Goal: Task Accomplishment & Management: Use online tool/utility

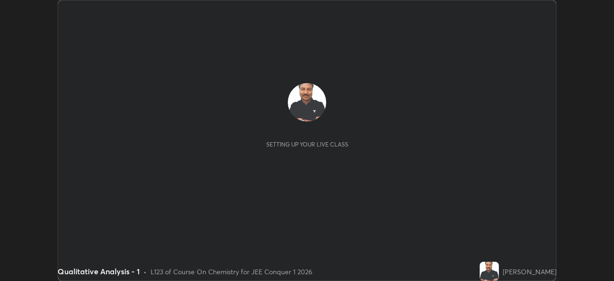
scroll to position [281, 614]
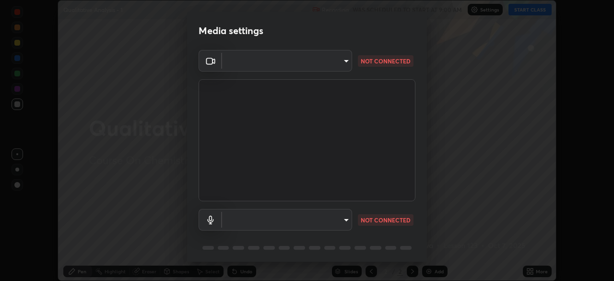
type input "5b0ce39d11be3a435715daab6ad7fa25508616855f5d18a60cdf0faa8df0ce2b"
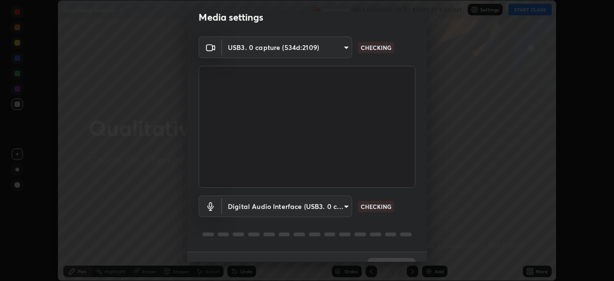
scroll to position [18, 0]
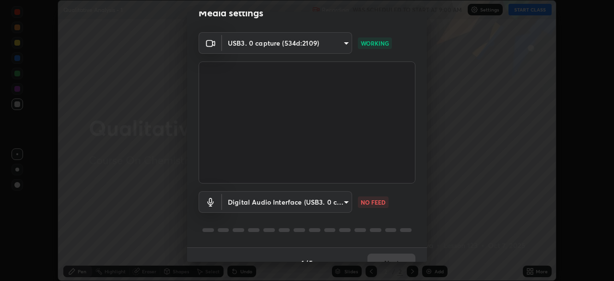
click at [346, 202] on body "Erase all Qualitative Analysis - 1 Recording WAS SCHEDULED TO START AT 9:00 AM …" at bounding box center [307, 140] width 614 height 281
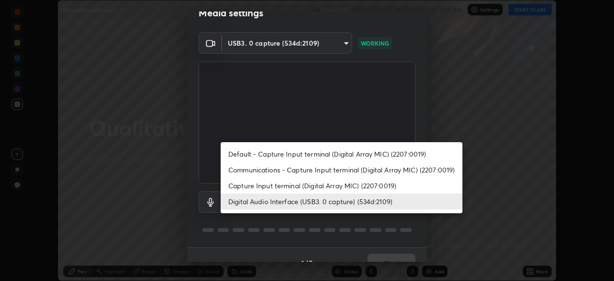
click at [359, 204] on li "Digital Audio Interface (USB3. 0 capture) (534d:2109)" at bounding box center [342, 201] width 242 height 16
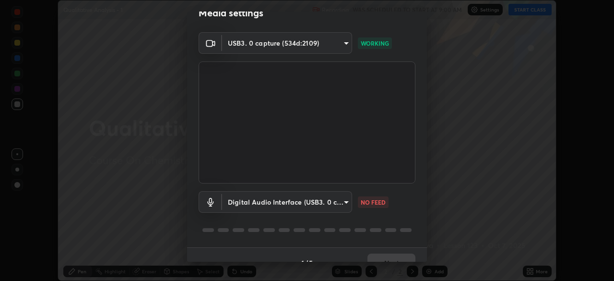
click at [346, 202] on body "Erase all Qualitative Analysis - 1 Recording WAS SCHEDULED TO START AT 9:00 AM …" at bounding box center [307, 140] width 614 height 281
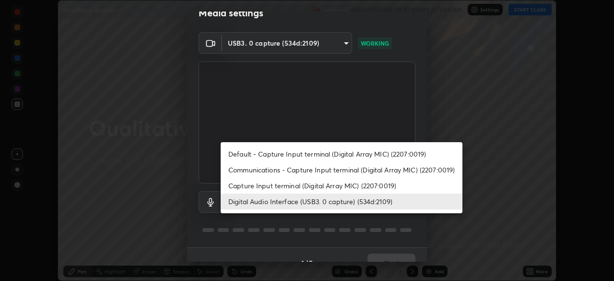
click at [368, 202] on li "Digital Audio Interface (USB3. 0 capture) (534d:2109)" at bounding box center [342, 201] width 242 height 16
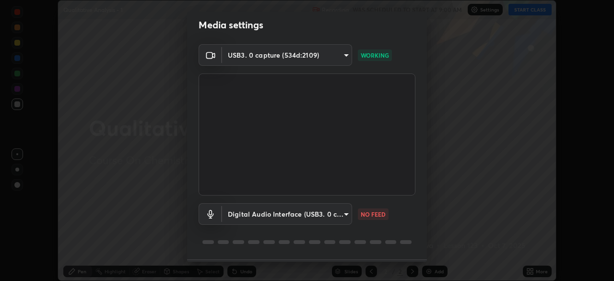
scroll to position [0, 0]
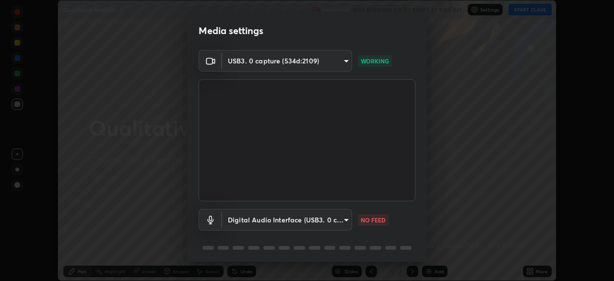
click at [0, 131] on div "Media settings USB3. 0 capture (534d:2109) 5b0ce39d11be3a435715daab6ad7fa255086…" at bounding box center [307, 140] width 614 height 281
click at [346, 62] on body "Erase all Qualitative Analysis - 1 Recording WAS SCHEDULED TO START AT 9:00 AM …" at bounding box center [307, 140] width 614 height 281
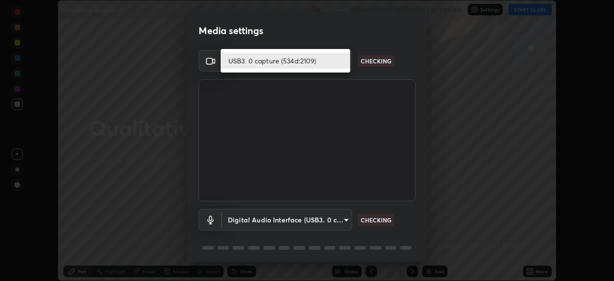
click at [330, 62] on li "USB3. 0 capture (534d:2109)" at bounding box center [286, 61] width 130 height 16
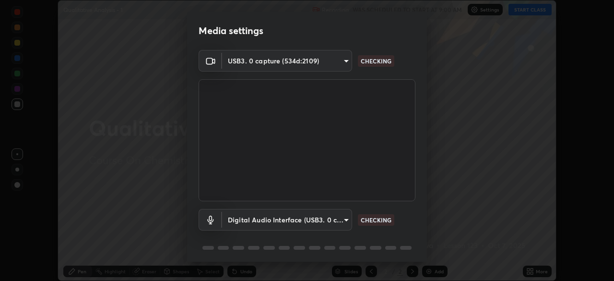
click at [344, 216] on body "Erase all Qualitative Analysis - 1 Recording WAS SCHEDULED TO START AT 9:00 AM …" at bounding box center [307, 140] width 614 height 281
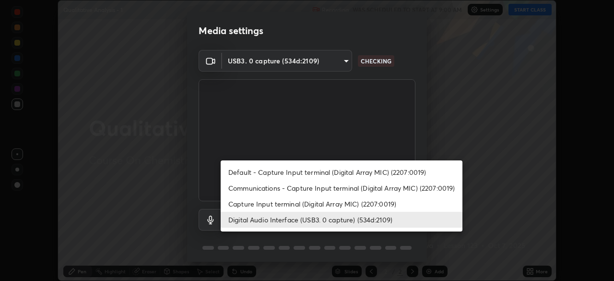
click at [343, 200] on li "Capture Input terminal (Digital Array MIC) (2207:0019)" at bounding box center [342, 204] width 242 height 16
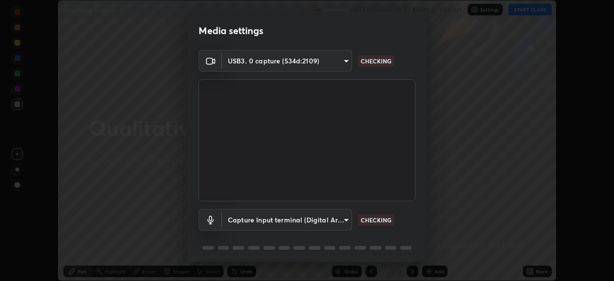
click at [346, 218] on body "Erase all Qualitative Analysis - 1 Recording WAS SCHEDULED TO START AT 9:00 AM …" at bounding box center [307, 140] width 614 height 281
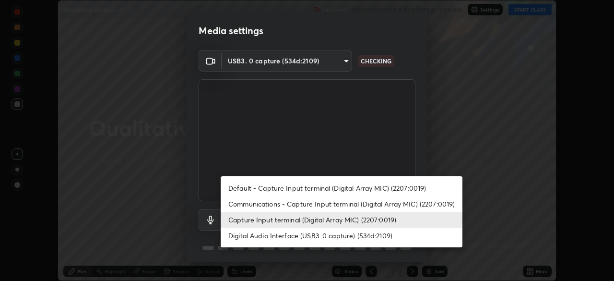
click at [333, 235] on li "Digital Audio Interface (USB3. 0 capture) (534d:2109)" at bounding box center [342, 235] width 242 height 16
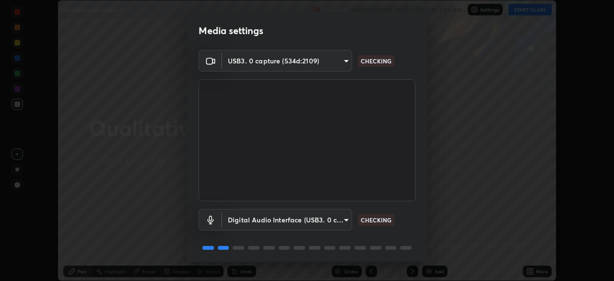
type input "a79e2c37a3e820974fa073ddb46aa6e630d5ecfd19982edee8f34e1274aecea6"
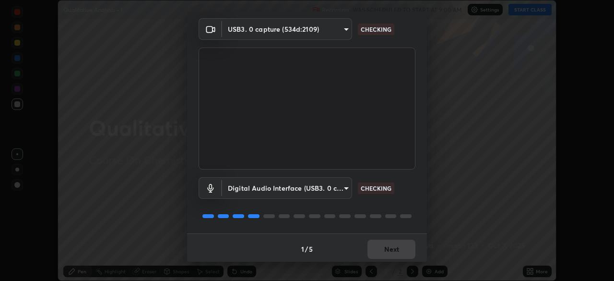
scroll to position [34, 0]
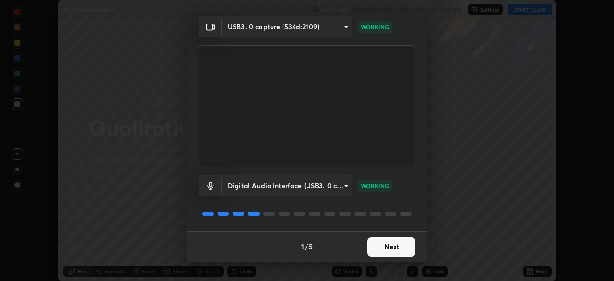
click at [390, 244] on button "Next" at bounding box center [392, 246] width 48 height 19
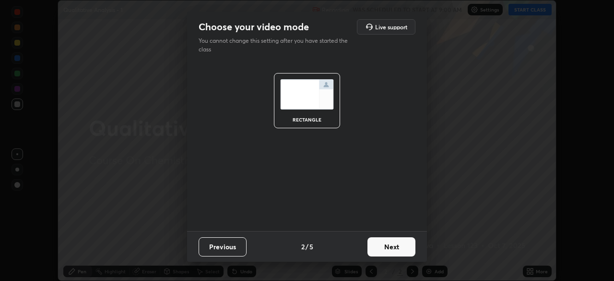
click at [390, 250] on button "Next" at bounding box center [392, 246] width 48 height 19
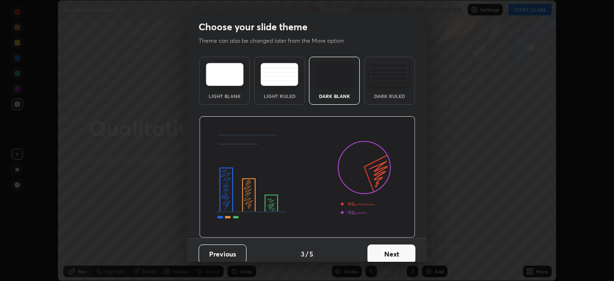
click at [392, 252] on button "Next" at bounding box center [392, 253] width 48 height 19
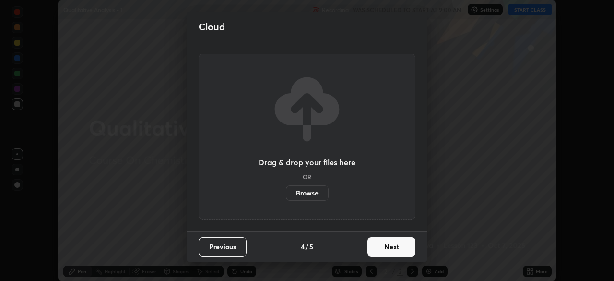
click at [394, 247] on button "Next" at bounding box center [392, 246] width 48 height 19
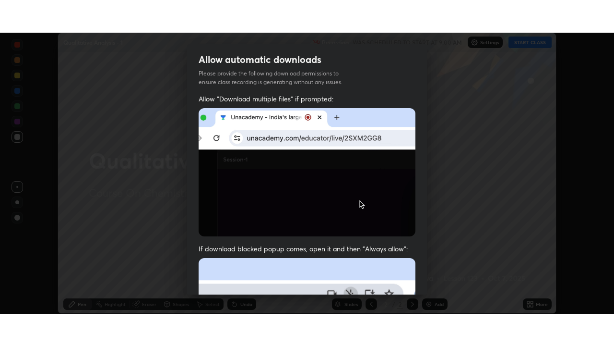
scroll to position [23, 0]
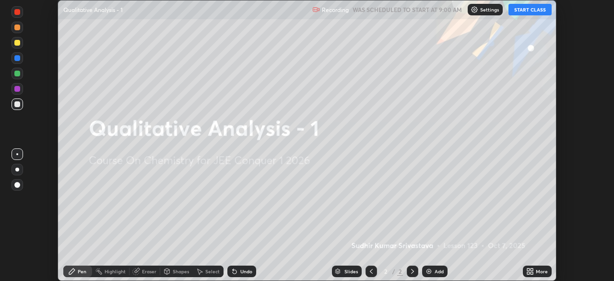
click at [528, 269] on icon at bounding box center [528, 269] width 2 height 2
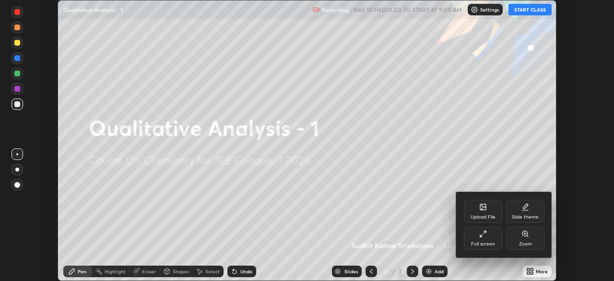
click at [490, 237] on div "Full screen" at bounding box center [483, 238] width 38 height 23
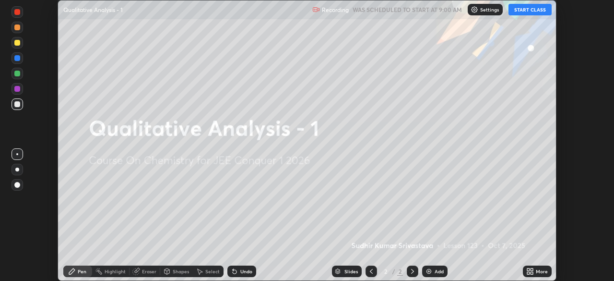
click at [527, 10] on button "START CLASS" at bounding box center [530, 10] width 43 height 12
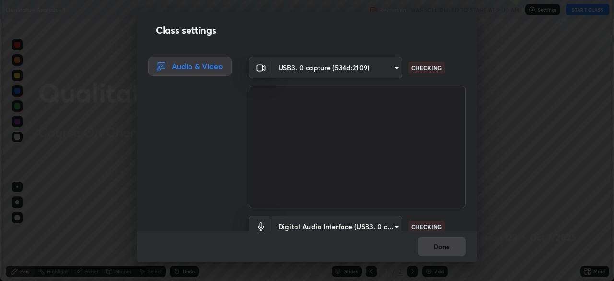
scroll to position [346, 614]
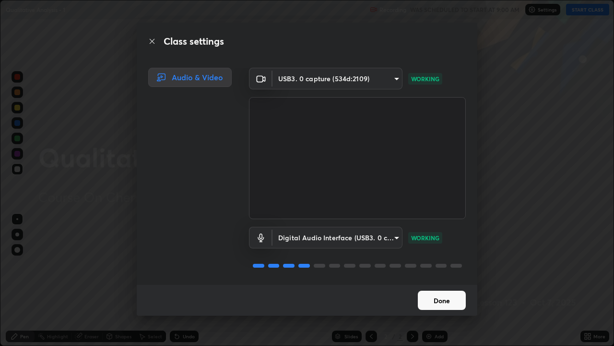
click at [437, 280] on button "Done" at bounding box center [442, 299] width 48 height 19
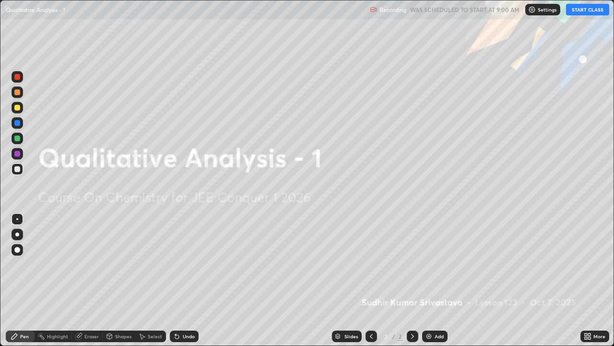
click at [432, 280] on div "Add" at bounding box center [434, 336] width 25 height 12
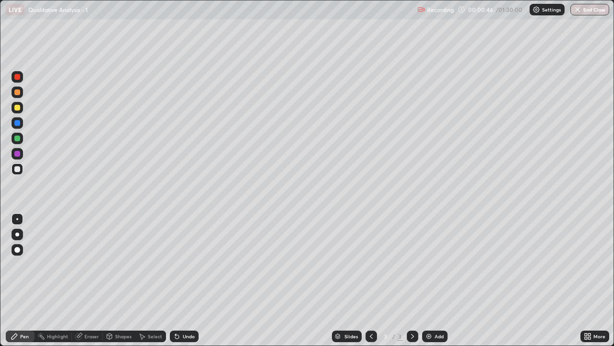
click at [23, 280] on div "Pen" at bounding box center [20, 336] width 29 height 12
click at [25, 280] on div "Pen" at bounding box center [24, 336] width 9 height 5
click at [26, 280] on div "Pen" at bounding box center [24, 336] width 9 height 5
click at [87, 280] on div "Eraser" at bounding box center [87, 336] width 31 height 12
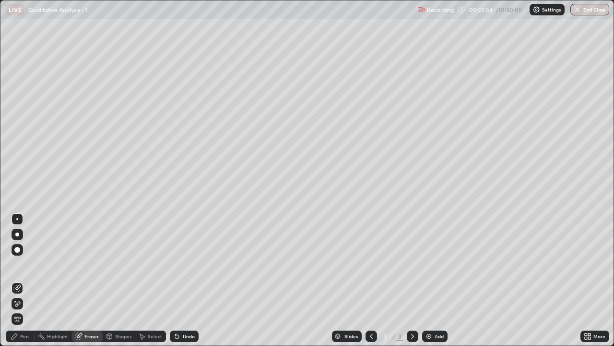
click at [25, 280] on div "Pen" at bounding box center [24, 336] width 9 height 5
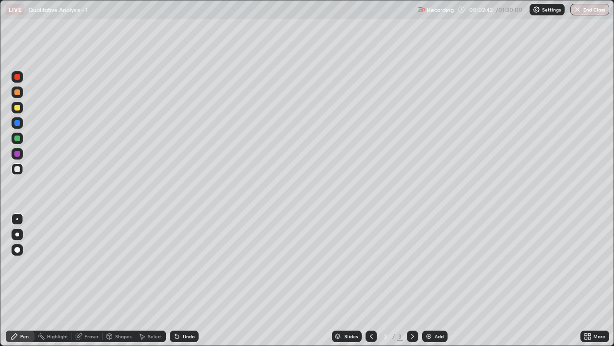
click at [442, 280] on div "Add" at bounding box center [434, 336] width 25 height 12
click at [371, 280] on icon at bounding box center [371, 336] width 3 height 5
click at [412, 280] on div at bounding box center [413, 336] width 12 height 12
click at [371, 280] on icon at bounding box center [371, 336] width 3 height 5
click at [433, 280] on div "Add" at bounding box center [434, 336] width 25 height 12
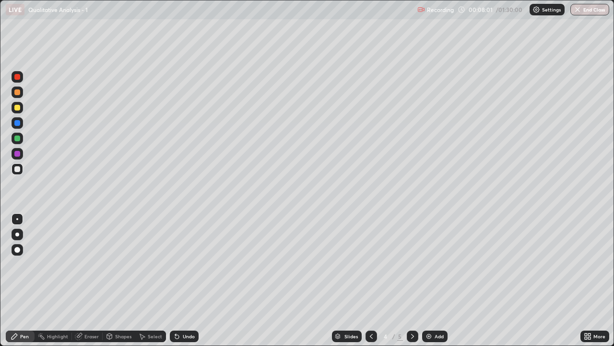
click at [371, 280] on icon at bounding box center [372, 336] width 8 height 8
click at [370, 280] on div at bounding box center [372, 336] width 12 height 12
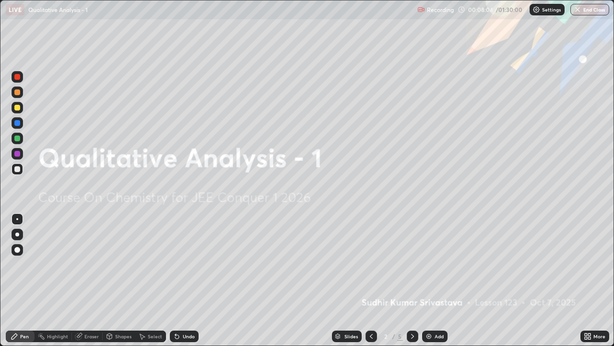
click at [412, 280] on icon at bounding box center [413, 336] width 8 height 8
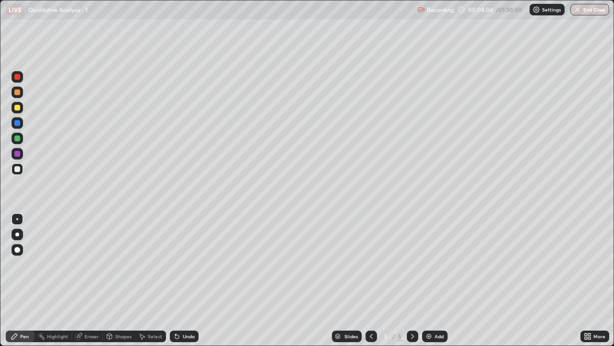
click at [411, 280] on icon at bounding box center [413, 336] width 8 height 8
click at [410, 280] on icon at bounding box center [413, 336] width 8 height 8
click at [435, 280] on div "Add" at bounding box center [439, 336] width 9 height 5
click at [96, 280] on div "Eraser" at bounding box center [87, 336] width 31 height 12
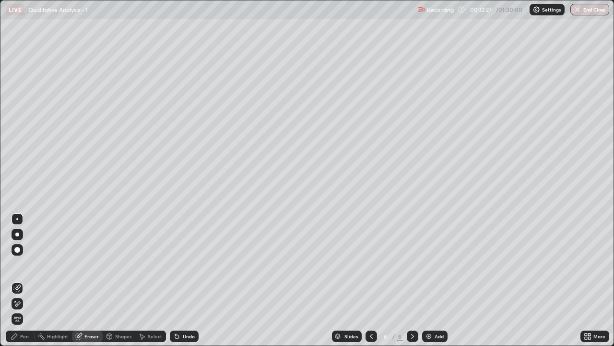
click at [22, 280] on div "Pen" at bounding box center [24, 336] width 9 height 5
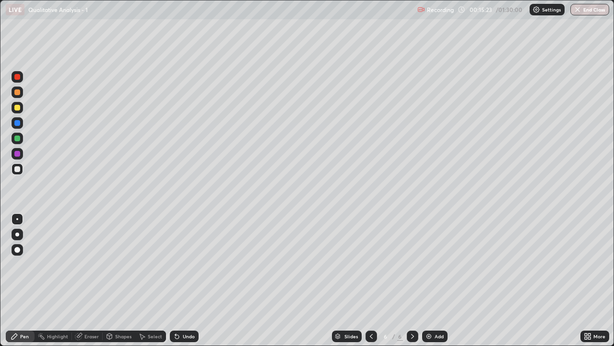
click at [92, 280] on div "Eraser" at bounding box center [91, 336] width 14 height 5
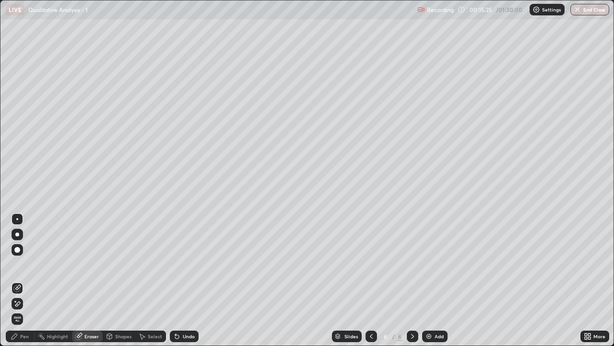
click at [27, 280] on div "Pen" at bounding box center [24, 336] width 9 height 5
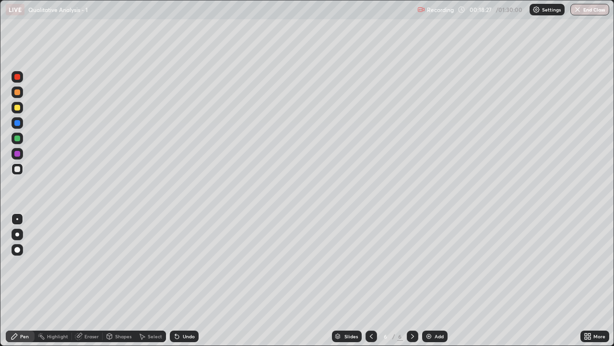
click at [436, 280] on div "Add" at bounding box center [439, 336] width 9 height 5
click at [93, 280] on div "Eraser" at bounding box center [91, 336] width 14 height 5
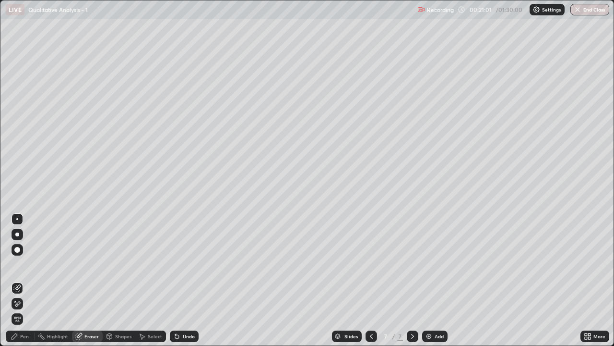
click at [26, 280] on div "Pen" at bounding box center [20, 336] width 29 height 12
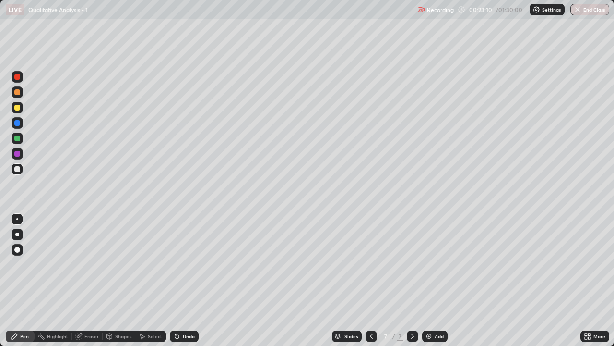
click at [436, 280] on div "Add" at bounding box center [439, 336] width 9 height 5
click at [94, 280] on div "Eraser" at bounding box center [87, 336] width 31 height 12
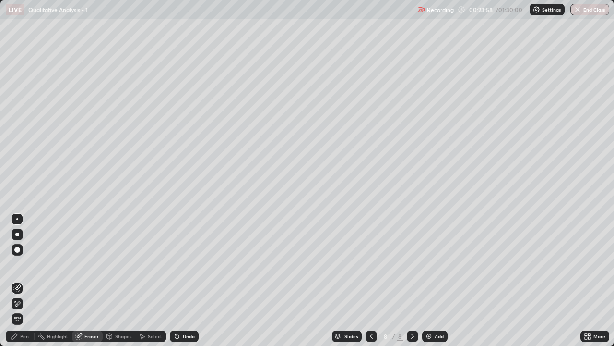
click at [28, 280] on div "Pen" at bounding box center [20, 336] width 29 height 12
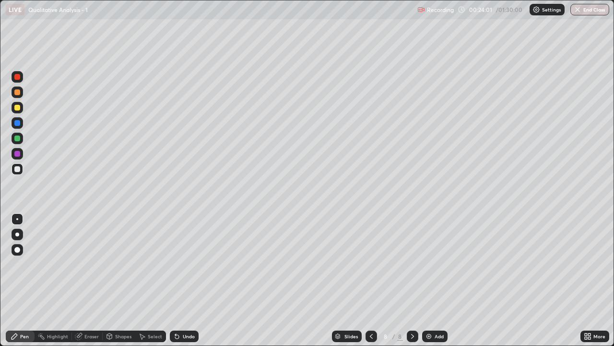
click at [91, 280] on div "Eraser" at bounding box center [87, 336] width 31 height 12
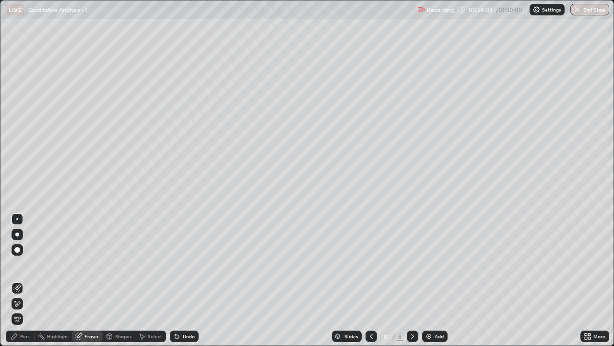
click at [22, 280] on div "Pen" at bounding box center [20, 336] width 29 height 12
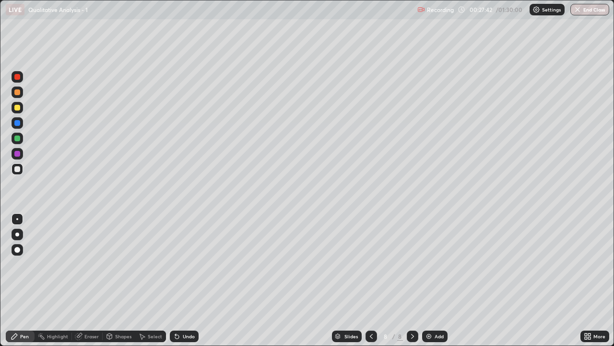
click at [96, 280] on div "Eraser" at bounding box center [91, 336] width 14 height 5
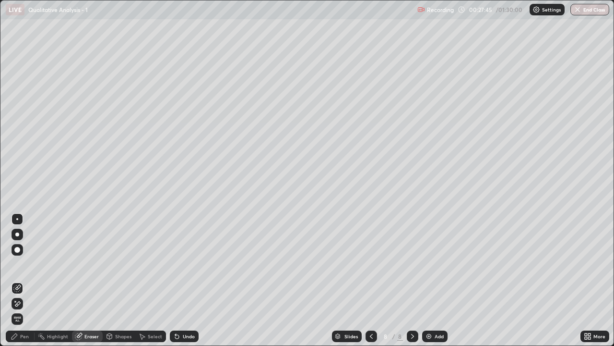
click at [27, 280] on div "Pen" at bounding box center [24, 336] width 9 height 5
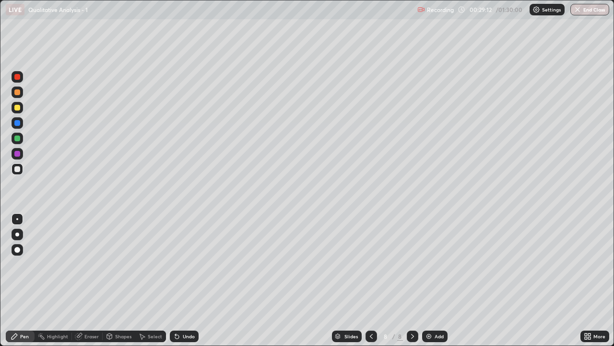
click at [89, 280] on div "Eraser" at bounding box center [91, 336] width 14 height 5
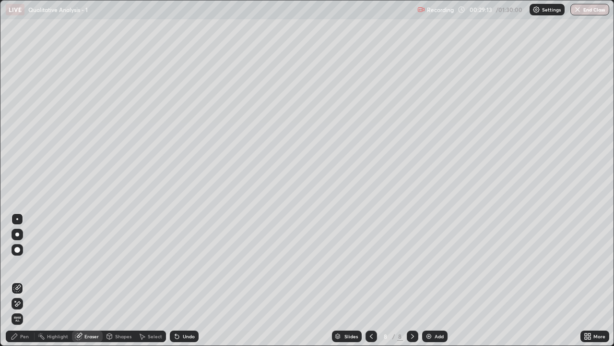
click at [30, 280] on div "Pen" at bounding box center [20, 336] width 29 height 12
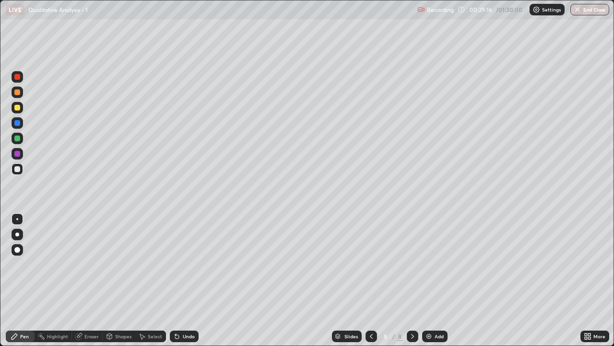
click at [90, 280] on div "Eraser" at bounding box center [91, 336] width 14 height 5
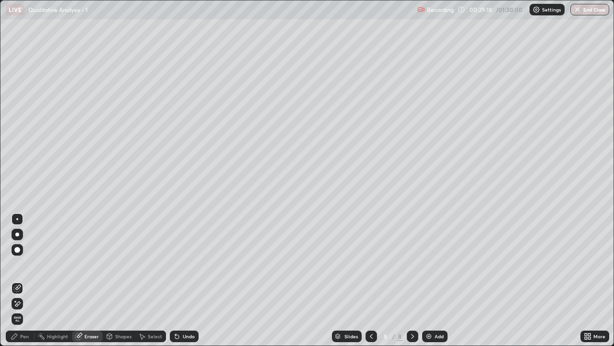
click at [24, 280] on div "Pen" at bounding box center [24, 336] width 9 height 5
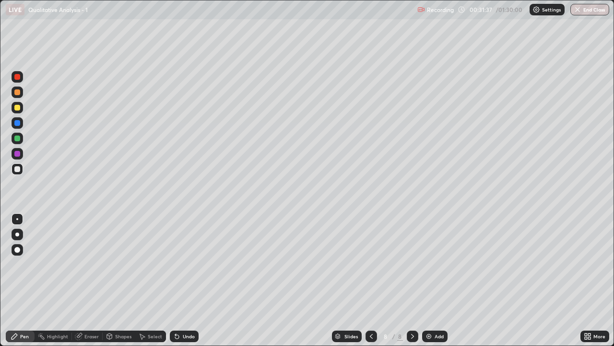
click at [441, 280] on div "Add" at bounding box center [439, 336] width 9 height 5
click at [96, 280] on div "Eraser" at bounding box center [91, 336] width 14 height 5
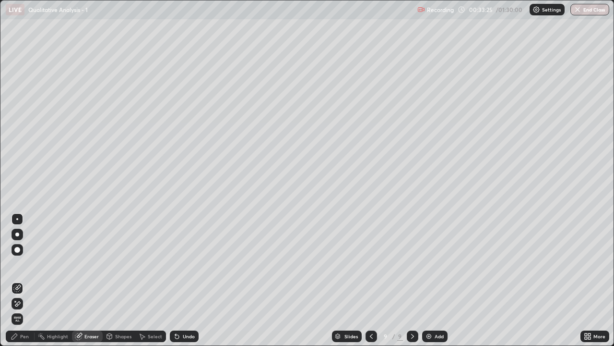
click at [28, 280] on div "Pen" at bounding box center [24, 336] width 9 height 5
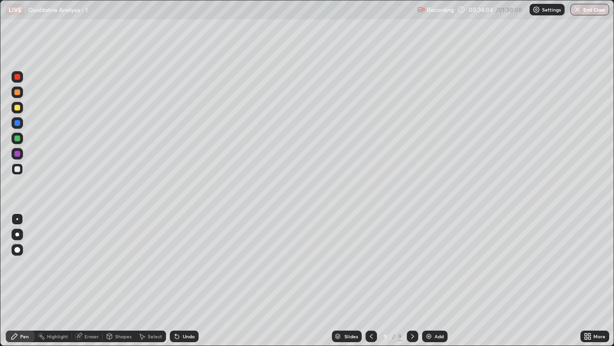
click at [125, 280] on div "Shapes" at bounding box center [123, 336] width 16 height 5
click at [93, 280] on div "Eraser" at bounding box center [91, 336] width 14 height 5
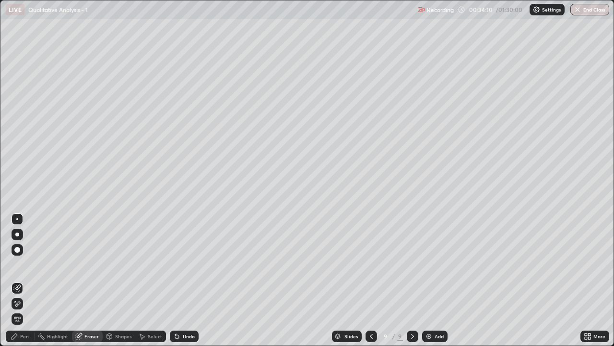
click at [27, 280] on div "Pen" at bounding box center [20, 336] width 29 height 12
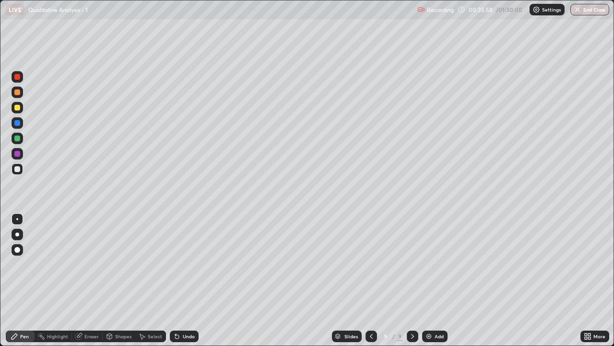
click at [435, 280] on div "Add" at bounding box center [439, 336] width 9 height 5
click at [440, 280] on div "Add" at bounding box center [434, 336] width 25 height 12
click at [435, 280] on div "Add" at bounding box center [439, 336] width 9 height 5
click at [91, 280] on div "Eraser" at bounding box center [91, 336] width 14 height 5
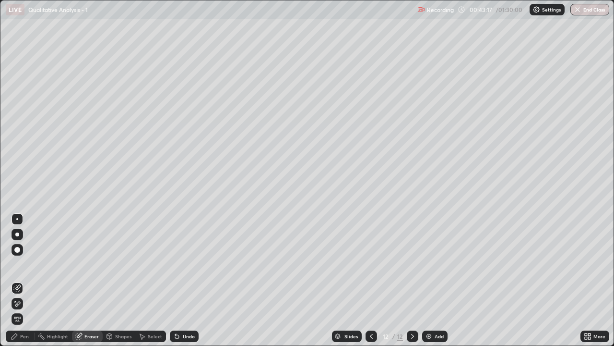
click at [27, 280] on div "Pen" at bounding box center [24, 336] width 9 height 5
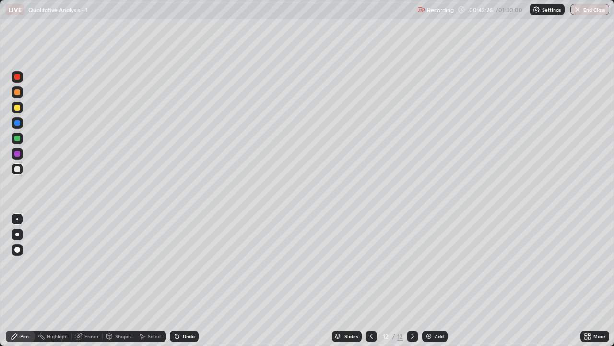
click at [94, 280] on div "Eraser" at bounding box center [87, 336] width 31 height 12
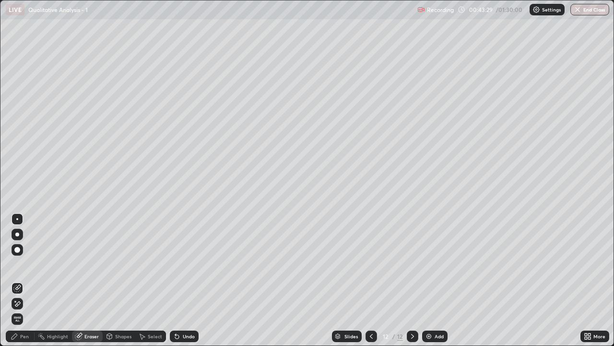
click at [29, 280] on div "Pen" at bounding box center [20, 336] width 29 height 12
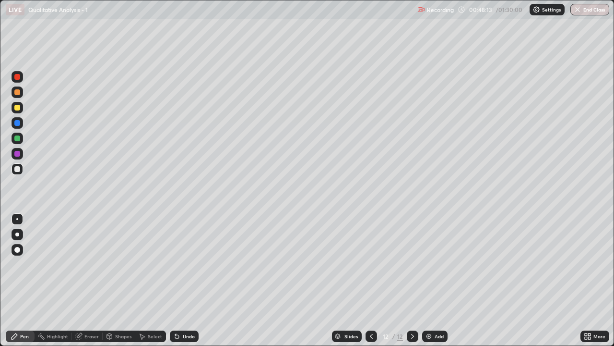
click at [440, 280] on div "Add" at bounding box center [439, 336] width 9 height 5
click at [94, 280] on div "Eraser" at bounding box center [91, 336] width 14 height 5
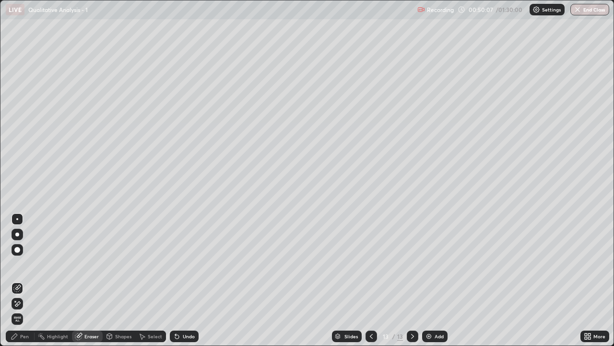
click at [26, 280] on div "Pen" at bounding box center [24, 336] width 9 height 5
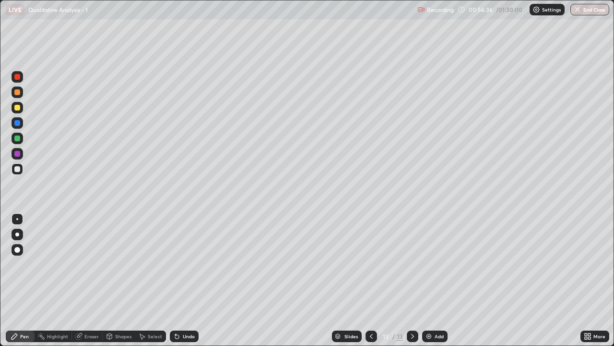
click at [437, 280] on div "Add" at bounding box center [439, 336] width 9 height 5
click at [95, 280] on div "Eraser" at bounding box center [91, 336] width 14 height 5
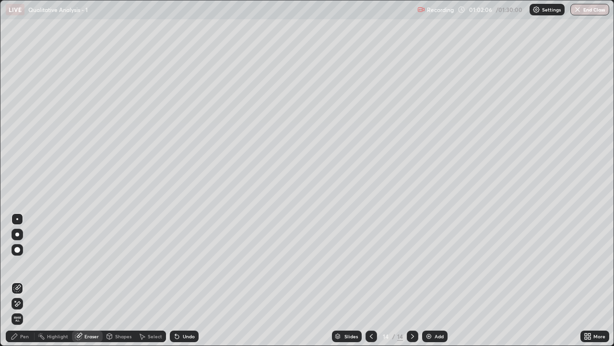
click at [441, 280] on div "Add" at bounding box center [439, 336] width 9 height 5
click at [26, 280] on div "Pen" at bounding box center [24, 336] width 9 height 5
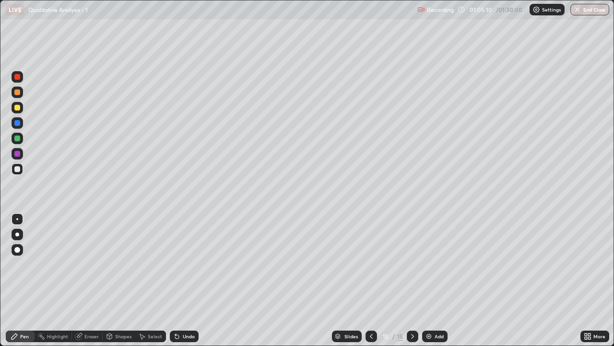
click at [436, 280] on div "Add" at bounding box center [439, 336] width 9 height 5
click at [92, 280] on div "Eraser" at bounding box center [91, 336] width 14 height 5
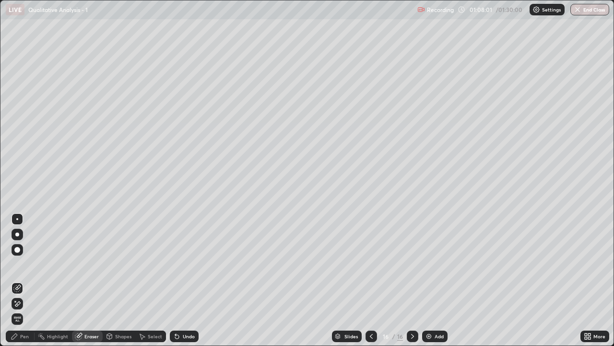
click at [24, 280] on div "Pen" at bounding box center [24, 336] width 9 height 5
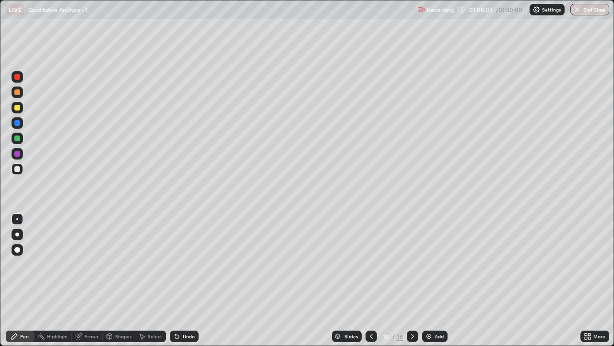
click at [90, 280] on div "Eraser" at bounding box center [91, 336] width 14 height 5
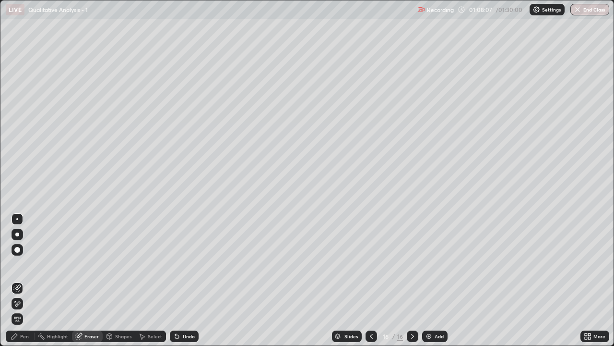
click at [24, 280] on div "Pen" at bounding box center [24, 336] width 9 height 5
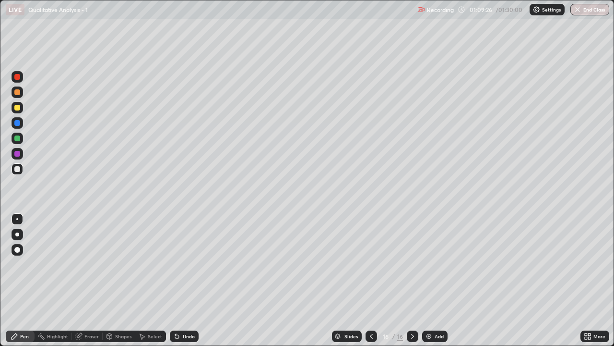
click at [433, 280] on div "Add" at bounding box center [434, 336] width 25 height 12
click at [444, 280] on div "Add" at bounding box center [434, 336] width 25 height 12
click at [91, 280] on div "Eraser" at bounding box center [91, 336] width 14 height 5
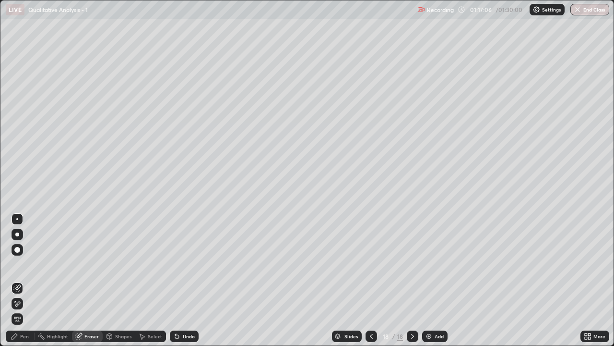
click at [24, 280] on div "Pen" at bounding box center [24, 336] width 9 height 5
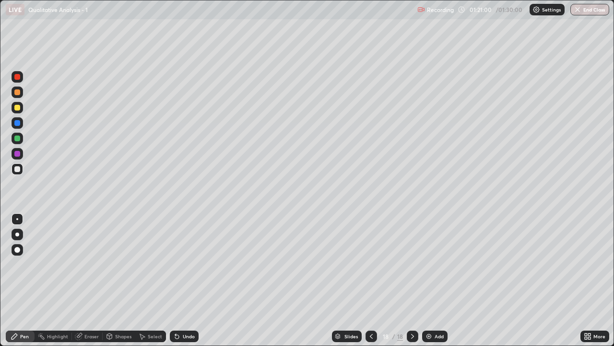
click at [441, 280] on div "Add" at bounding box center [439, 336] width 9 height 5
click at [89, 280] on div "Eraser" at bounding box center [91, 336] width 14 height 5
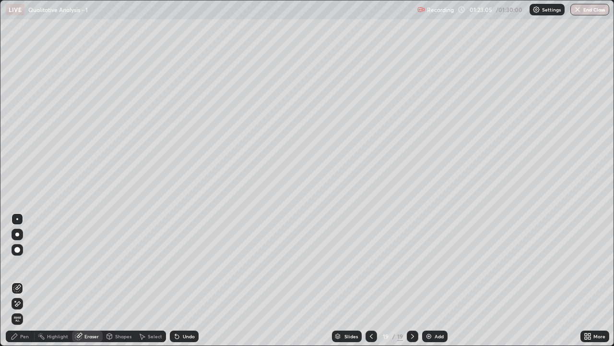
click at [24, 280] on div "Pen" at bounding box center [24, 336] width 9 height 5
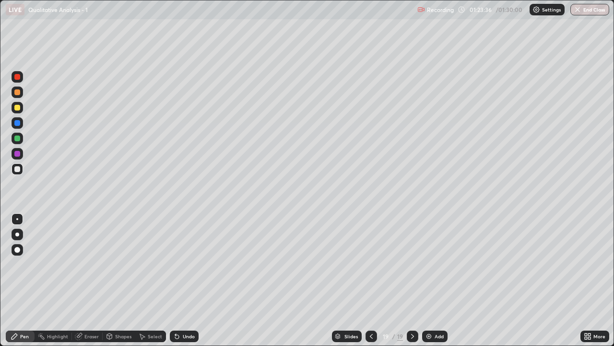
click at [97, 280] on div "Eraser" at bounding box center [91, 336] width 14 height 5
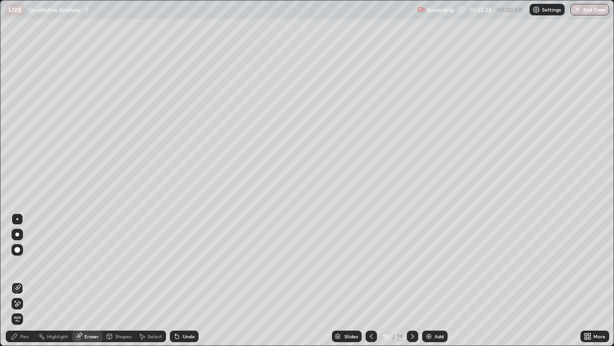
click at [26, 280] on div "Pen" at bounding box center [24, 336] width 9 height 5
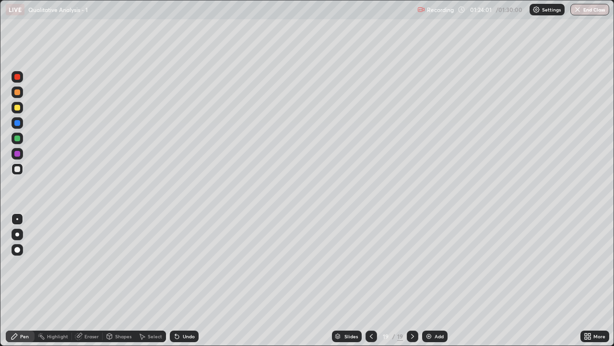
click at [92, 280] on div "Eraser" at bounding box center [91, 336] width 14 height 5
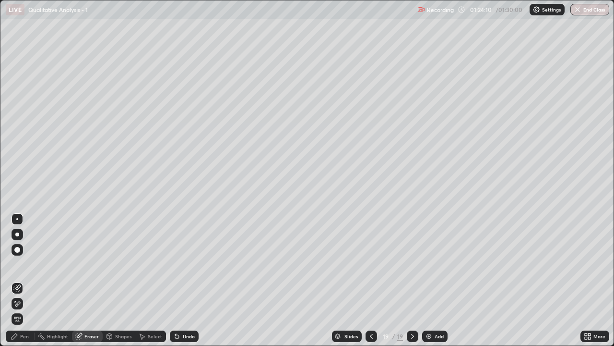
click at [28, 280] on div "Pen" at bounding box center [20, 336] width 29 height 12
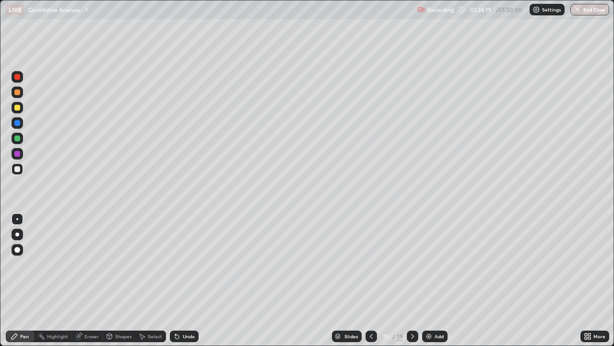
click at [90, 280] on div "Eraser" at bounding box center [87, 336] width 31 height 12
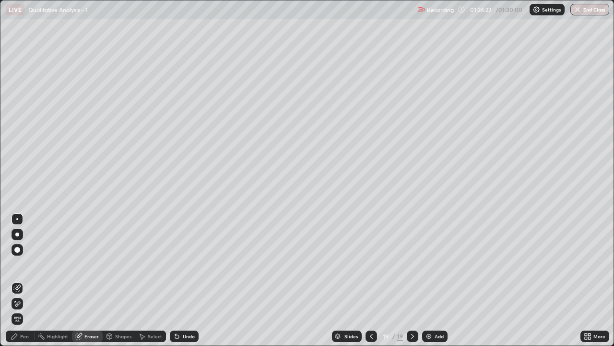
click at [21, 280] on div "Pen" at bounding box center [24, 336] width 9 height 5
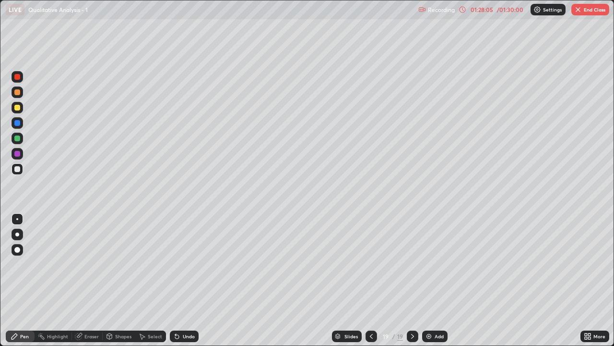
click at [443, 280] on div "Add" at bounding box center [439, 336] width 9 height 5
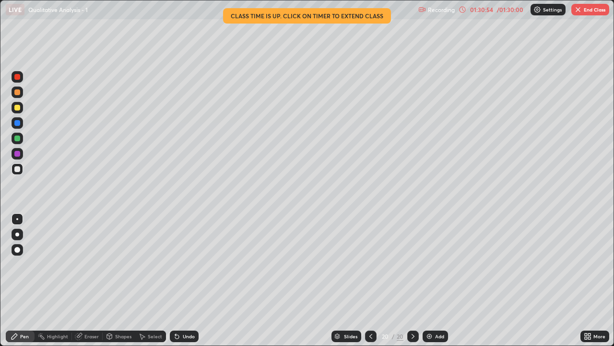
click at [94, 280] on div "Eraser" at bounding box center [91, 336] width 14 height 5
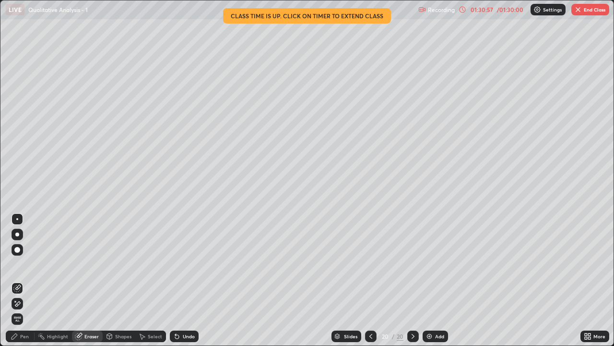
click at [27, 280] on div "Pen" at bounding box center [24, 336] width 9 height 5
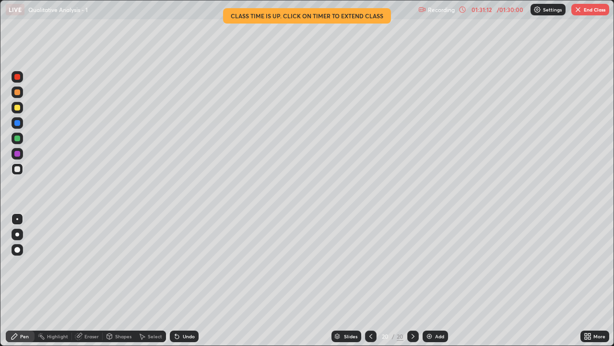
click at [93, 280] on div "Eraser" at bounding box center [91, 336] width 14 height 5
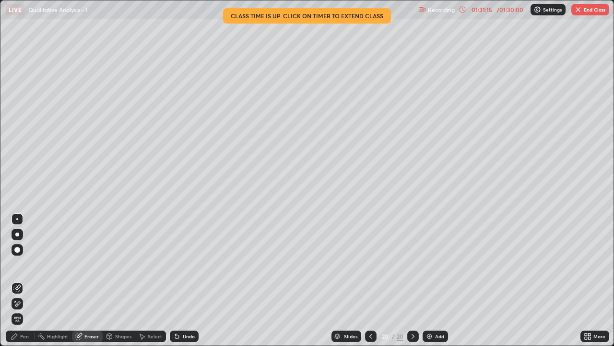
click at [27, 280] on div "Pen" at bounding box center [24, 336] width 9 height 5
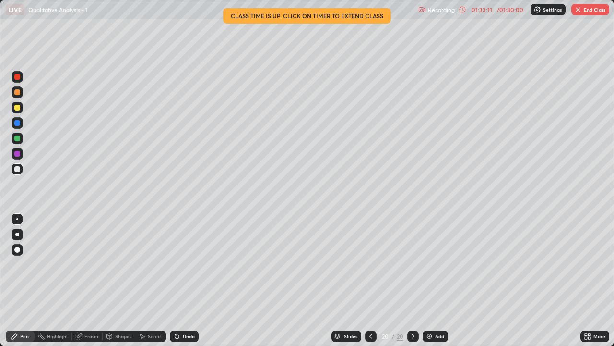
click at [590, 10] on button "End Class" at bounding box center [591, 10] width 38 height 12
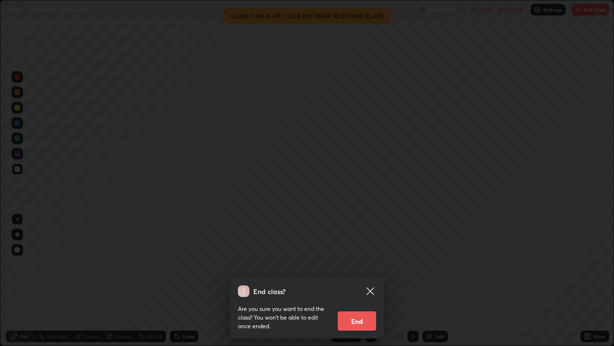
click at [359, 280] on button "End" at bounding box center [357, 320] width 38 height 19
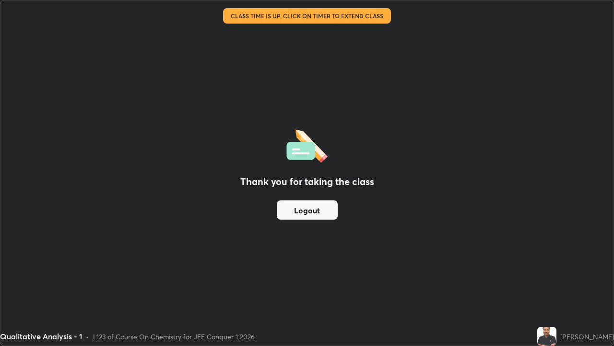
click at [309, 212] on button "Logout" at bounding box center [307, 209] width 61 height 19
click at [314, 211] on button "Logout" at bounding box center [307, 209] width 61 height 19
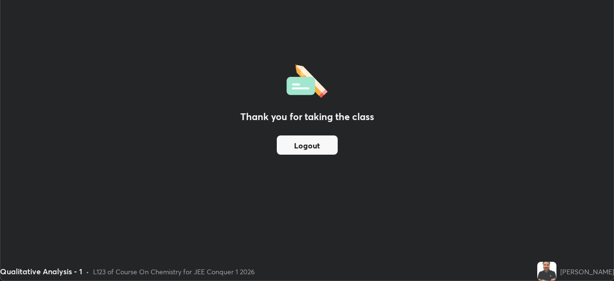
scroll to position [47715, 47381]
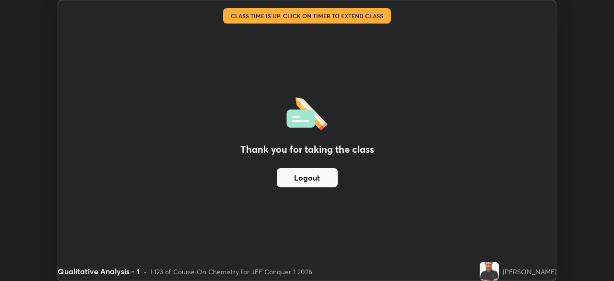
click at [313, 175] on button "Logout" at bounding box center [307, 177] width 61 height 19
